Goal: Find contact information: Find contact information

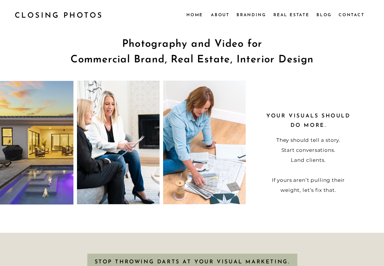
click at [300, 16] on nav "Real Estate" at bounding box center [291, 14] width 37 height 6
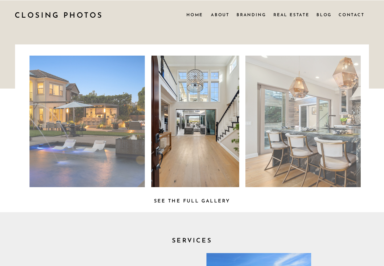
click at [350, 15] on nav "Contact" at bounding box center [350, 14] width 25 height 6
